Goal: Information Seeking & Learning: Learn about a topic

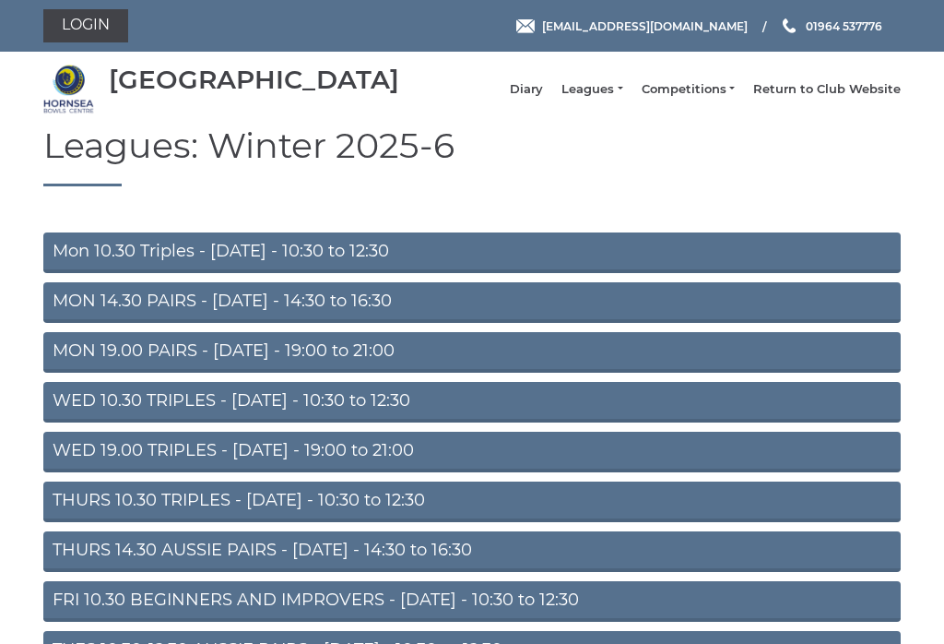
click at [74, 267] on link "Mon 10.30 Triples - [DATE] - 10:30 to 12:30" at bounding box center [472, 252] width 858 height 41
click at [70, 316] on link "MON 14.30 PAIRS - [DATE] - 14:30 to 16:30" at bounding box center [472, 302] width 858 height 41
click at [80, 467] on link "WED 19.00 TRIPLES - [DATE] - 19:00 to 21:00" at bounding box center [472, 452] width 858 height 41
click at [68, 514] on link "THURS 10.30 TRIPLES - [DATE] - 10:30 to 12:30" at bounding box center [472, 501] width 858 height 41
